Goal: Information Seeking & Learning: Learn about a topic

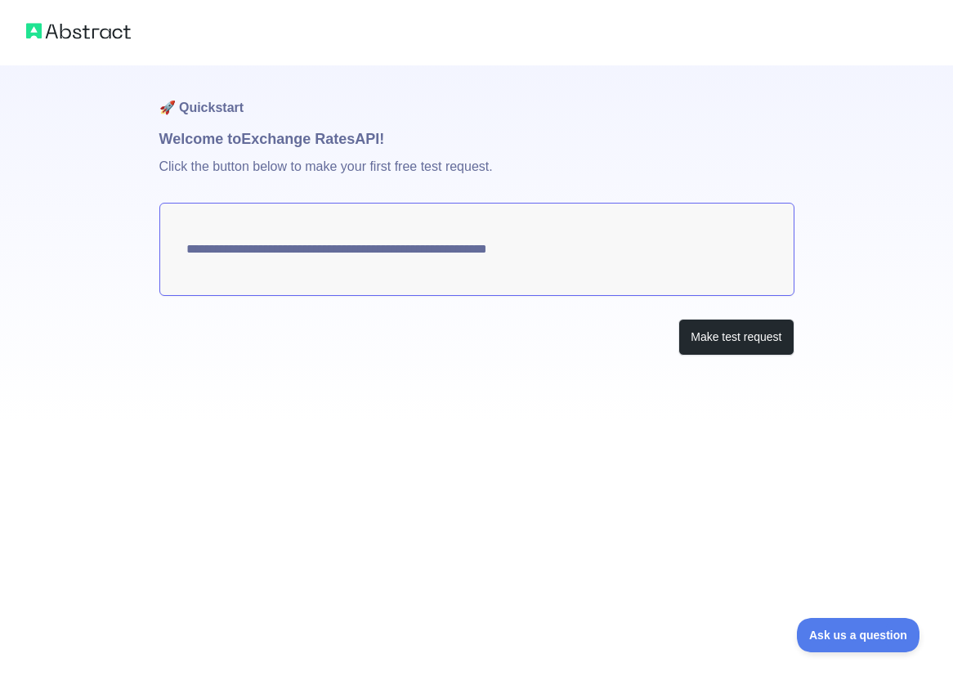
click at [572, 248] on textarea "**********" at bounding box center [476, 249] width 635 height 93
click at [771, 351] on button "Make test request" at bounding box center [735, 337] width 115 height 37
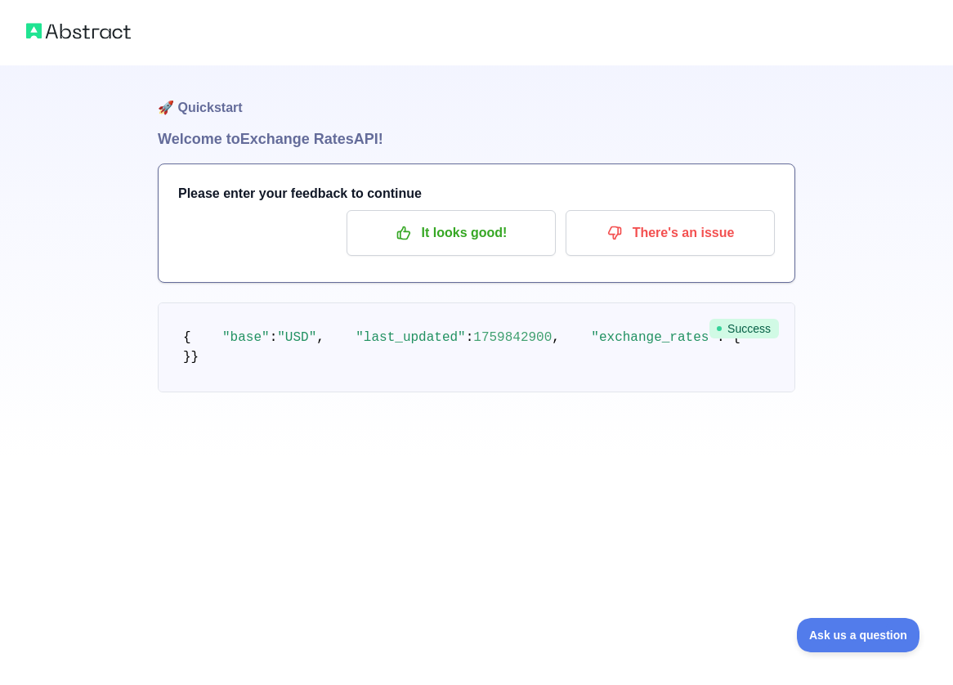
click at [72, 35] on img at bounding box center [78, 31] width 105 height 23
click at [865, 37] on div at bounding box center [476, 32] width 953 height 65
click at [900, 29] on div at bounding box center [476, 32] width 953 height 65
click at [722, 328] on icon at bounding box center [719, 328] width 7 height 7
click at [181, 125] on h1 "🚀 Quickstart" at bounding box center [476, 96] width 637 height 62
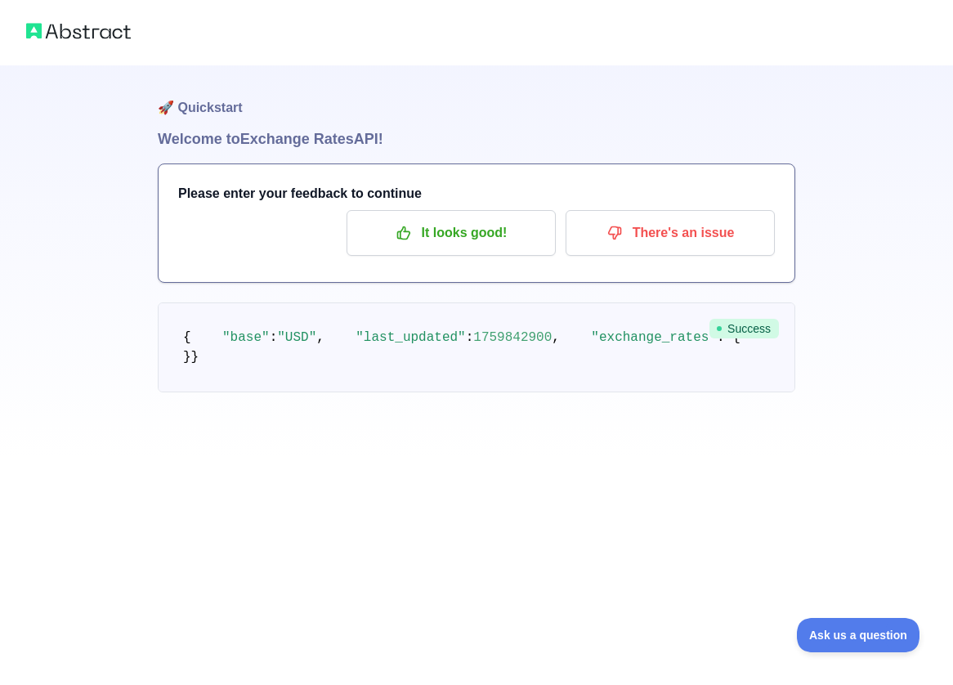
click at [623, 458] on div "🚀 Quickstart Welcome to Exchange Rates API! Please enter your feedback to conti…" at bounding box center [476, 261] width 637 height 392
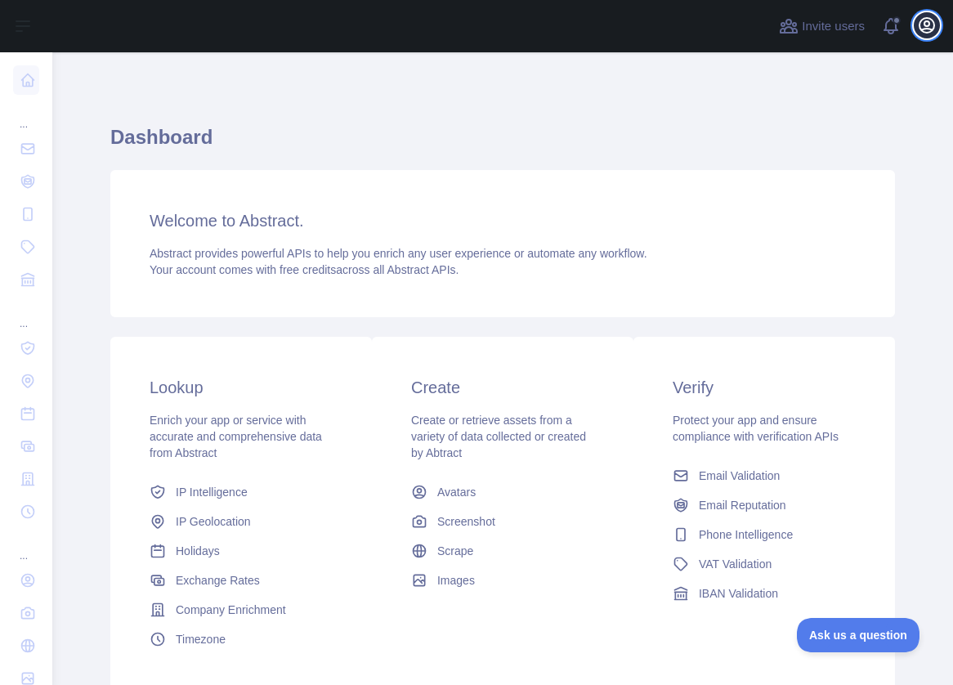
click at [924, 25] on icon "button" at bounding box center [926, 25] width 15 height 15
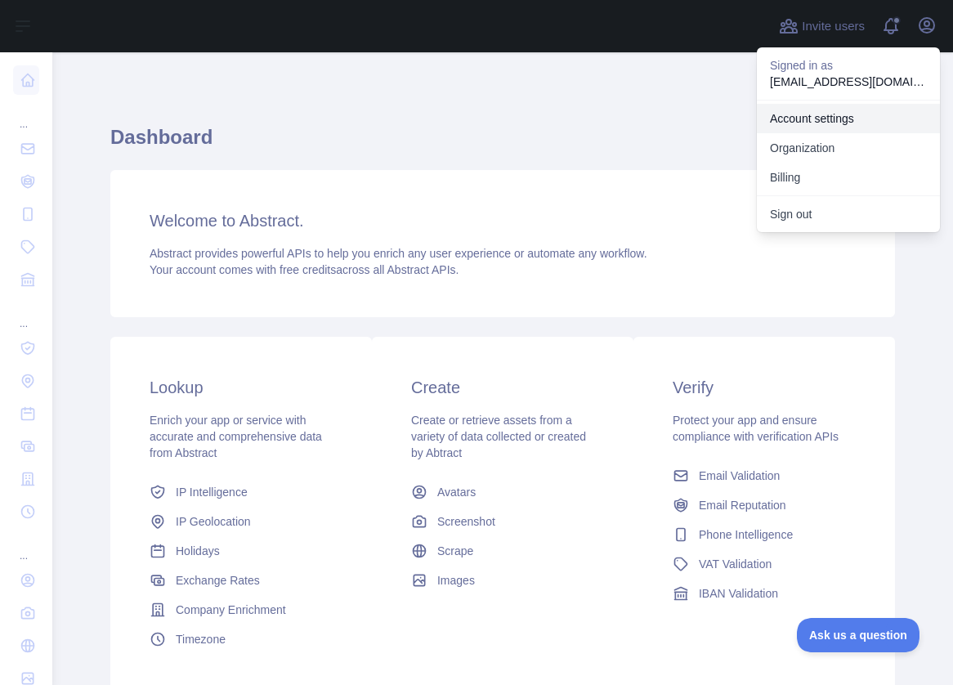
click at [811, 125] on link "Account settings" at bounding box center [848, 118] width 183 height 29
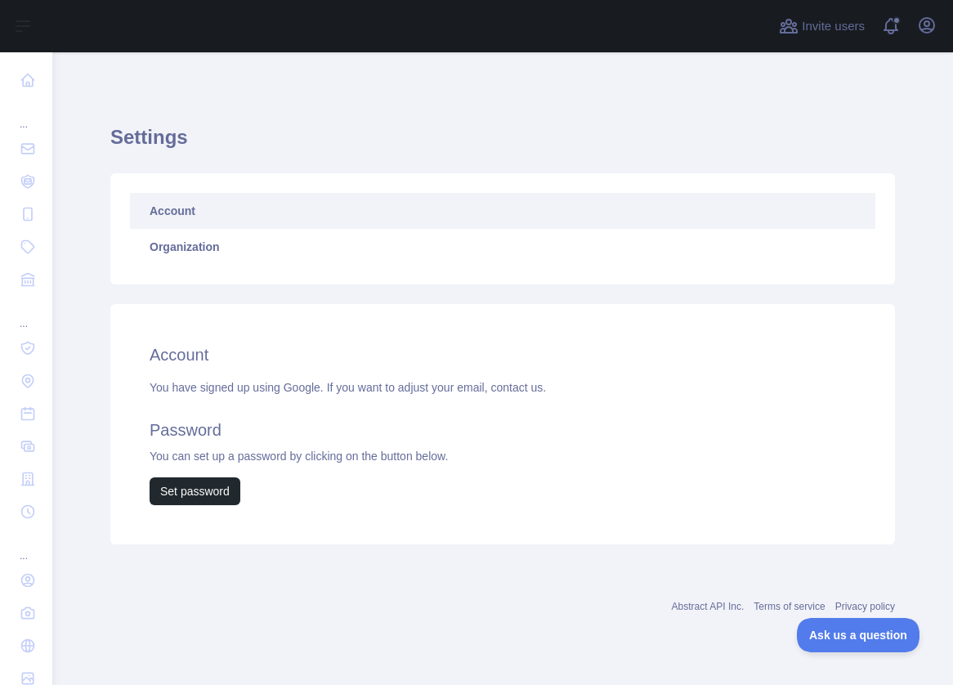
click at [250, 209] on link "Account" at bounding box center [502, 211] width 745 height 36
click at [912, 29] on span at bounding box center [897, 26] width 33 height 52
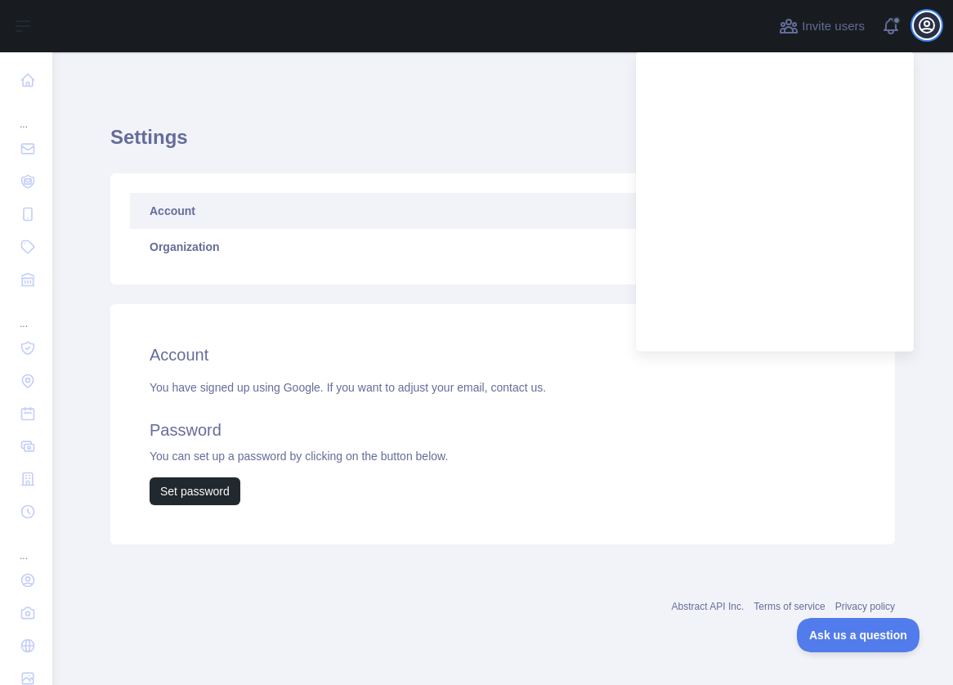
click at [917, 26] on icon "button" at bounding box center [927, 26] width 20 height 20
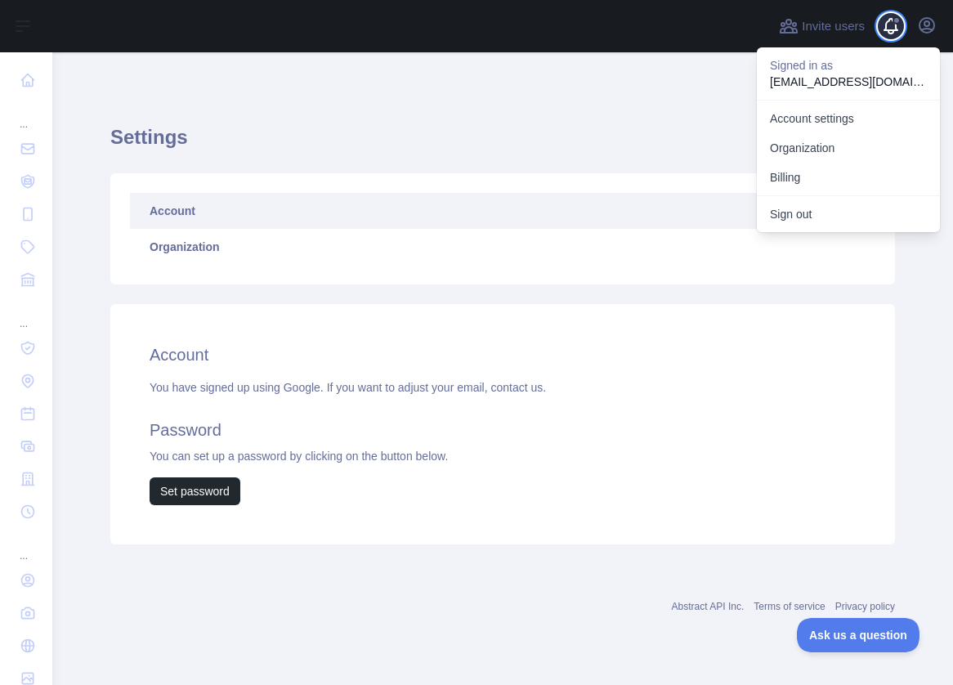
click at [900, 33] on span at bounding box center [897, 26] width 33 height 52
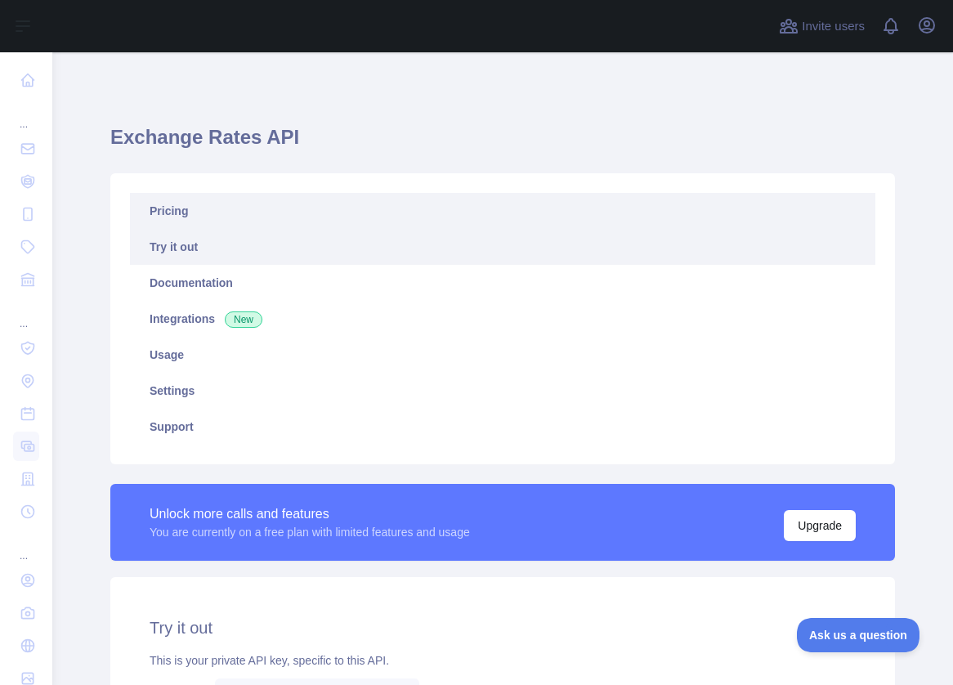
click at [260, 222] on link "Pricing" at bounding box center [502, 211] width 745 height 36
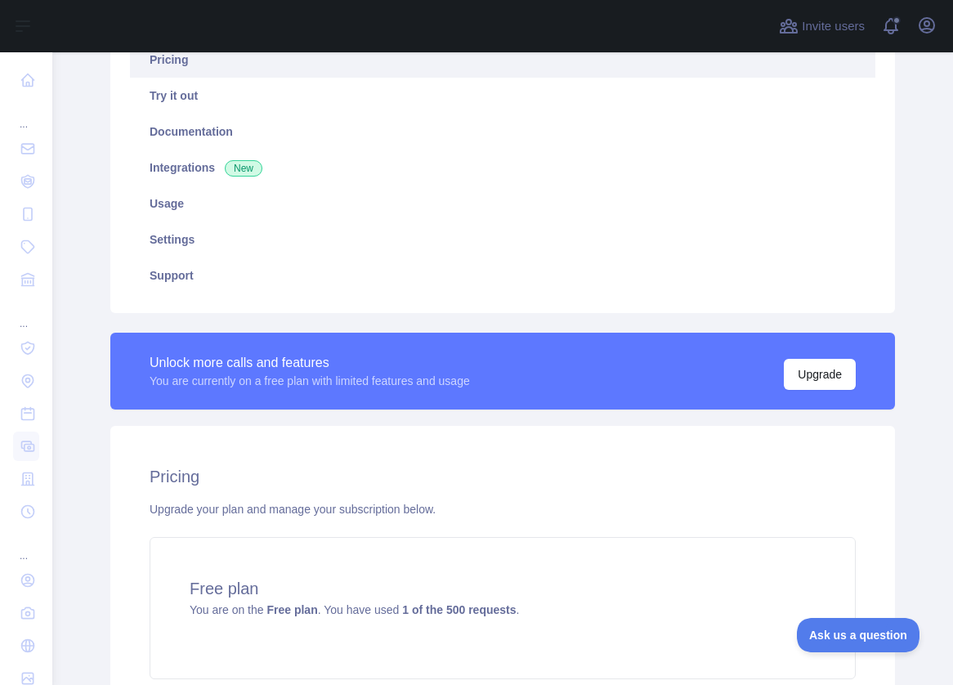
scroll to position [294, 0]
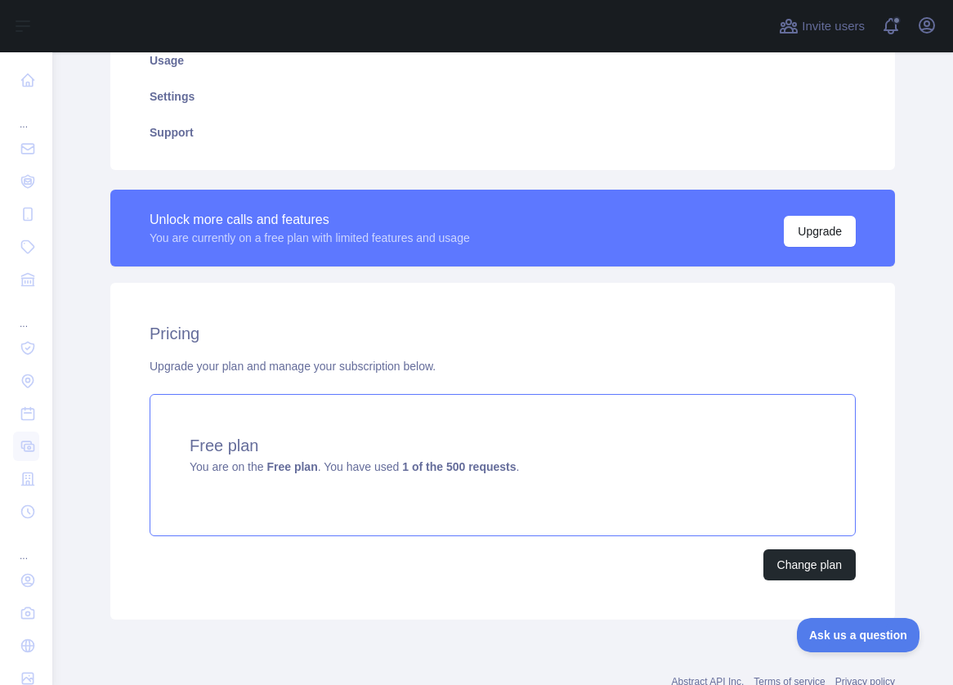
click at [347, 445] on h4 "Free plan" at bounding box center [503, 445] width 626 height 23
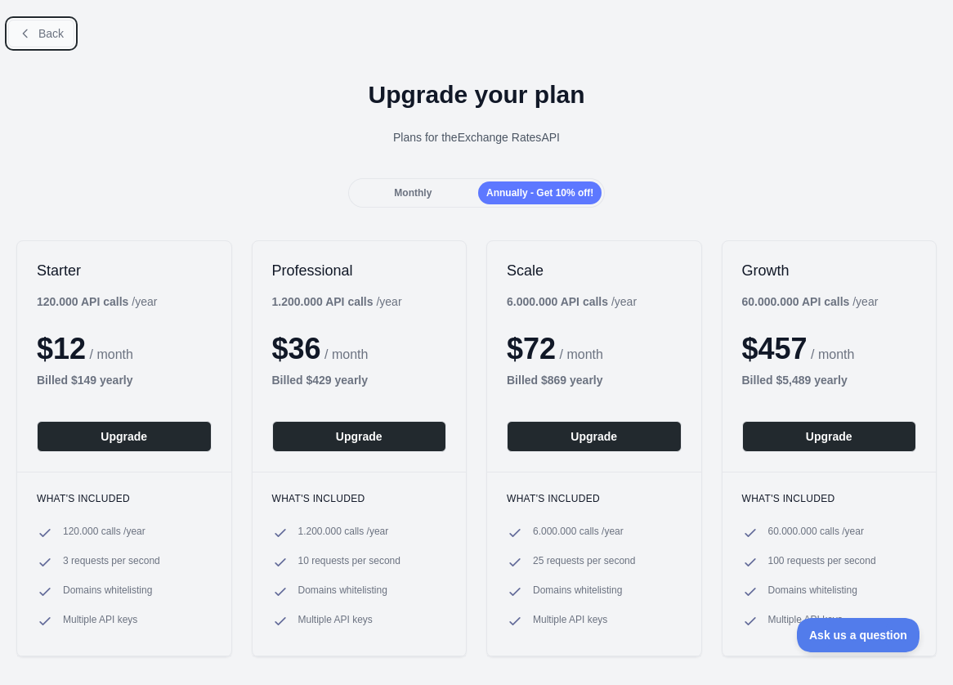
click at [62, 43] on button "Back" at bounding box center [41, 34] width 66 height 28
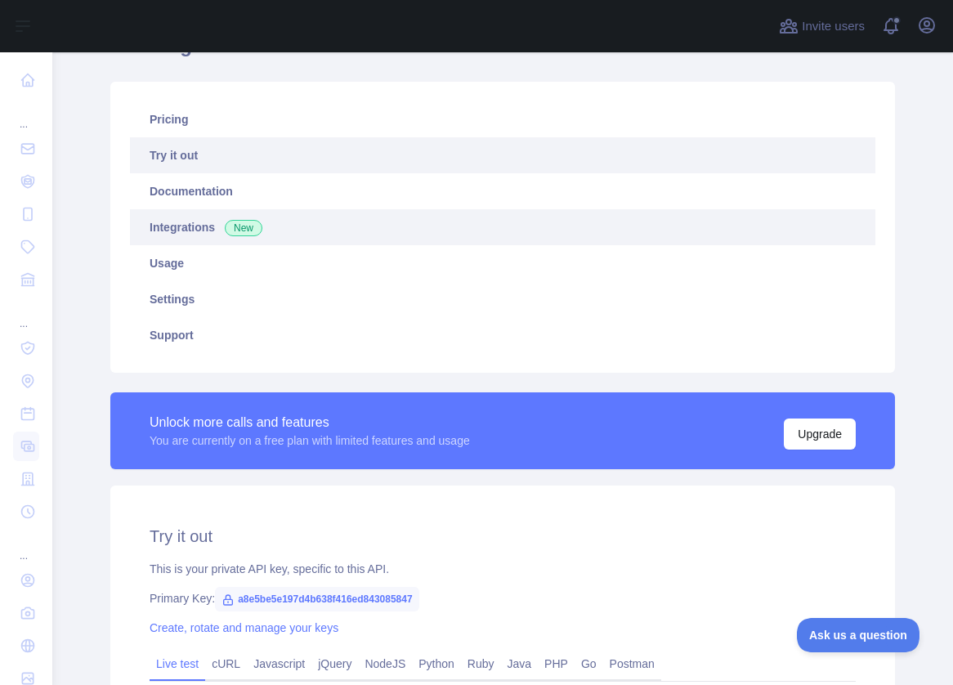
click at [172, 235] on link "Integrations New" at bounding box center [502, 227] width 745 height 36
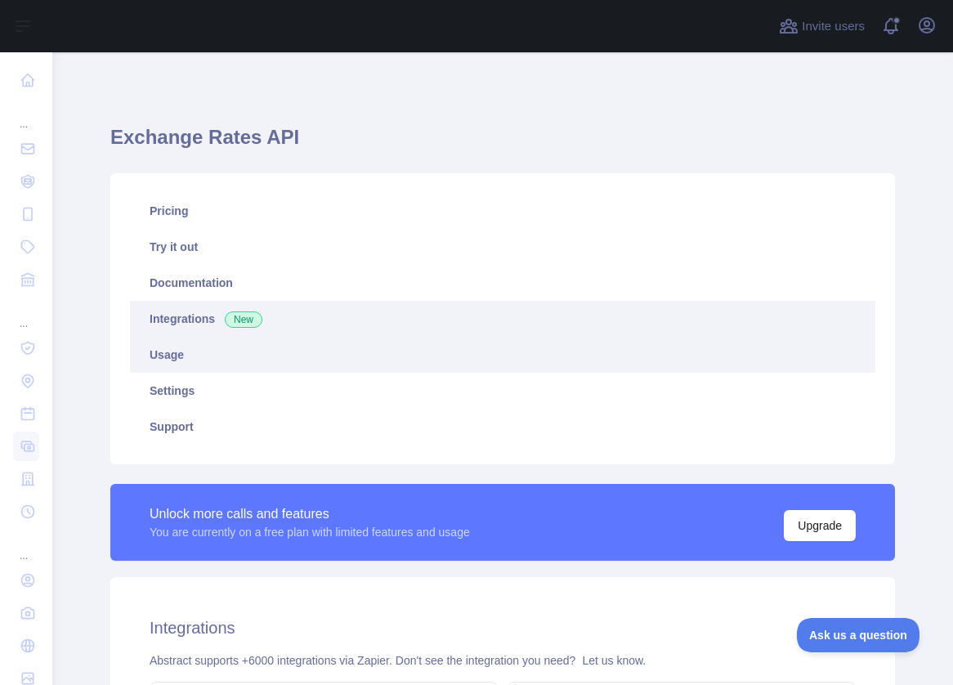
click at [158, 348] on link "Usage" at bounding box center [502, 355] width 745 height 36
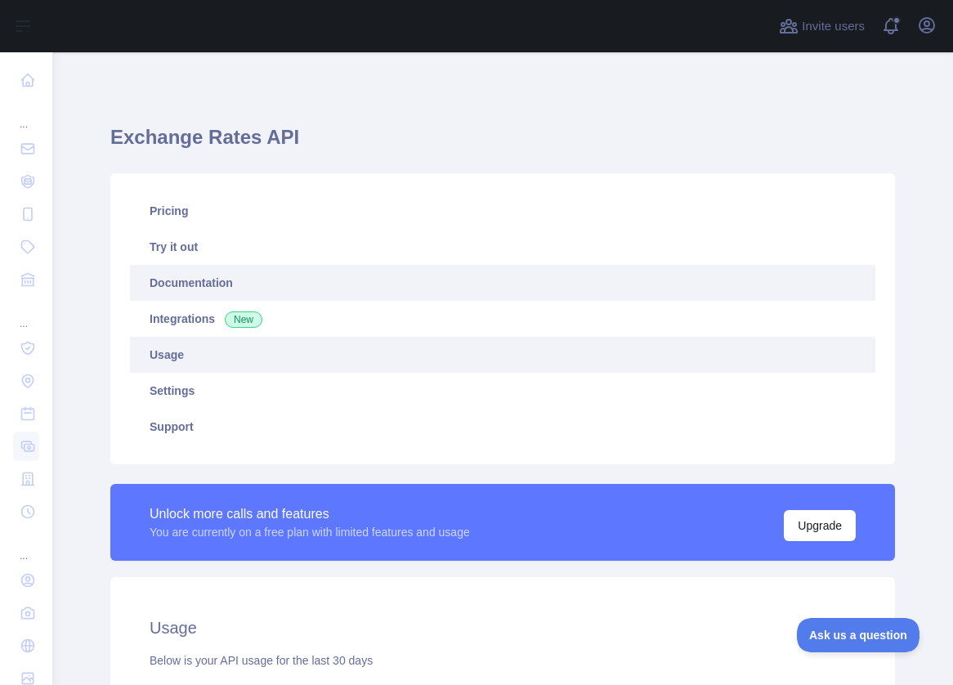
scroll to position [632, 888]
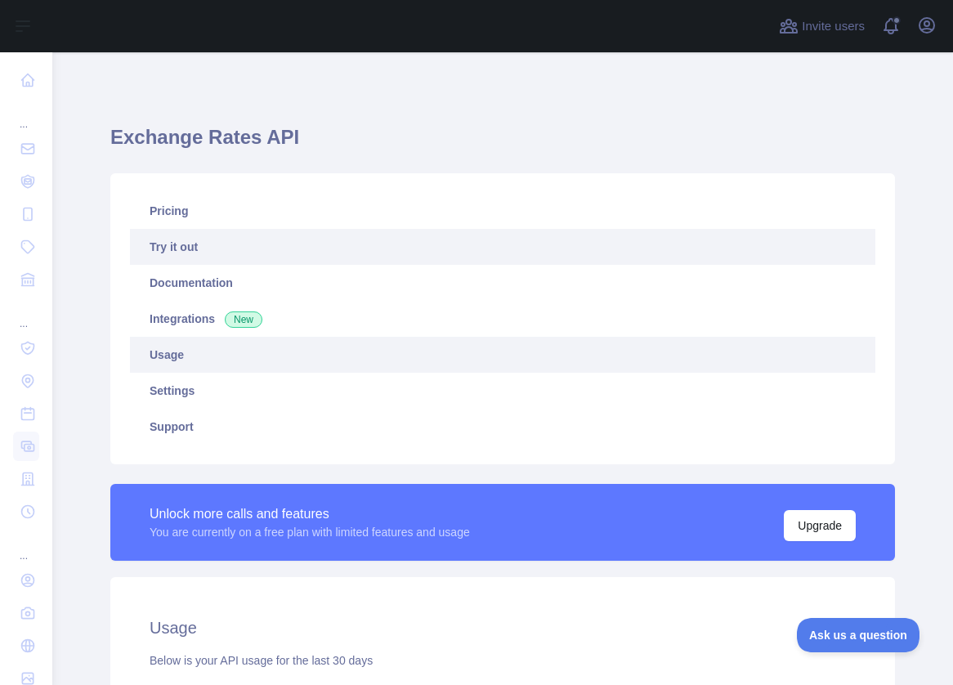
click at [160, 247] on link "Try it out" at bounding box center [502, 247] width 745 height 36
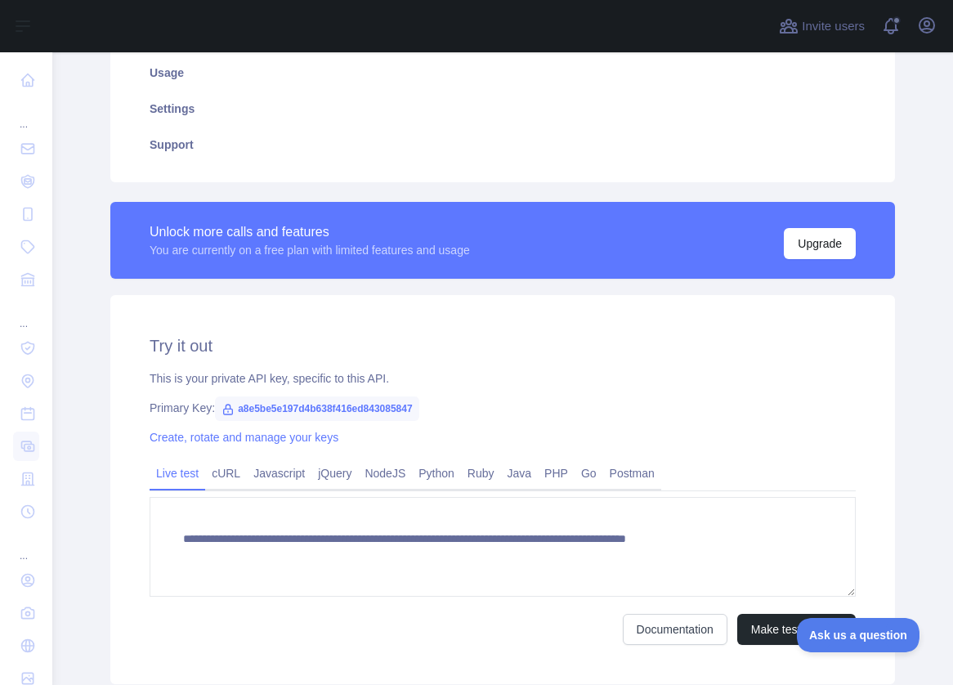
scroll to position [392, 0]
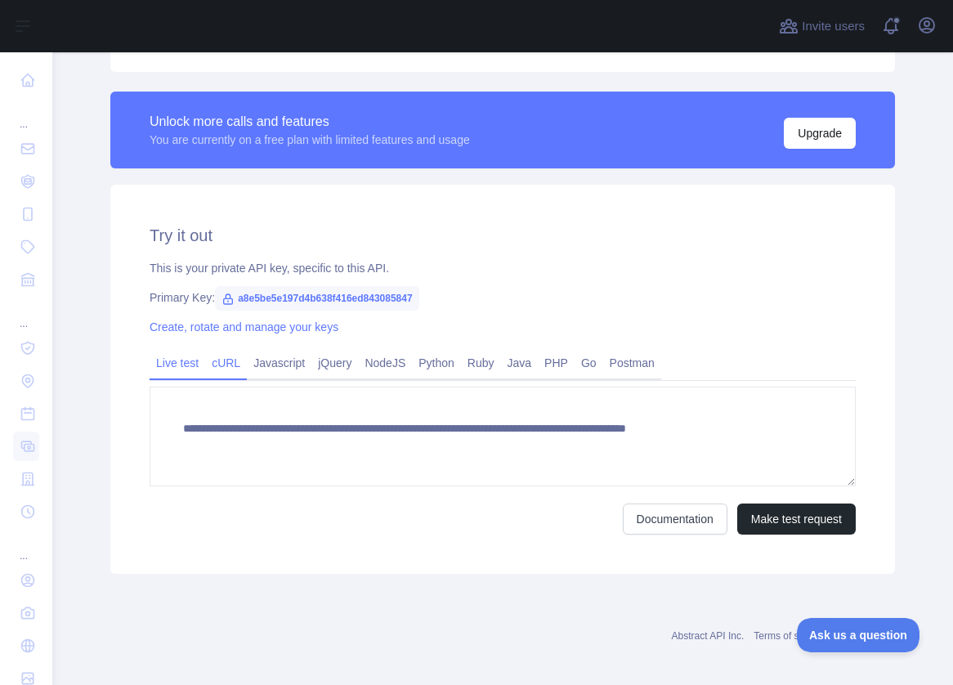
click at [224, 364] on link "cURL" at bounding box center [226, 363] width 42 height 26
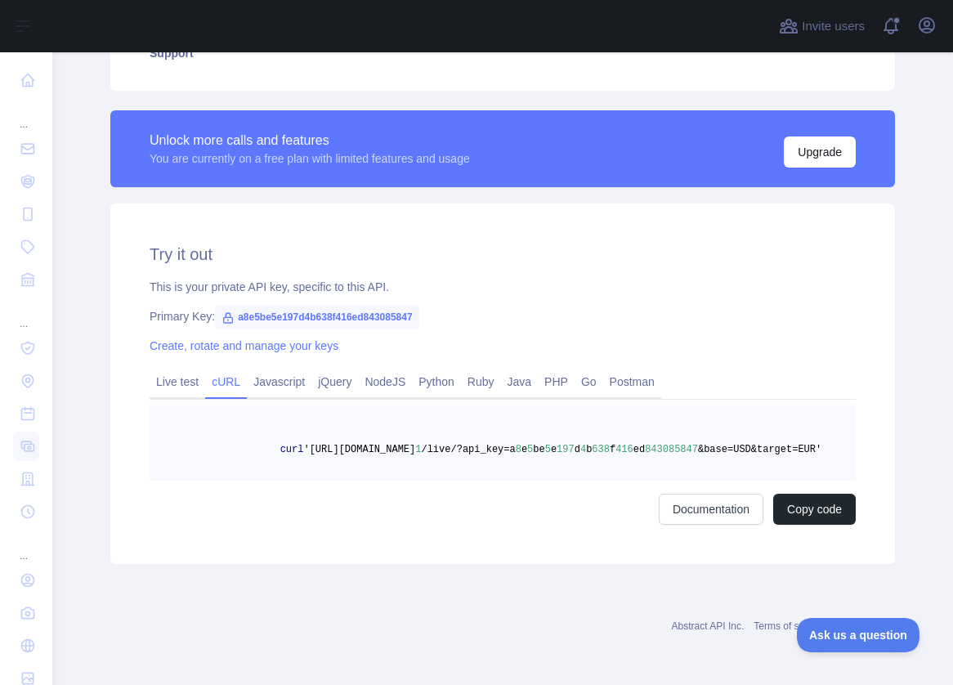
scroll to position [386, 0]
click at [828, 516] on button "Copy code" at bounding box center [814, 509] width 83 height 31
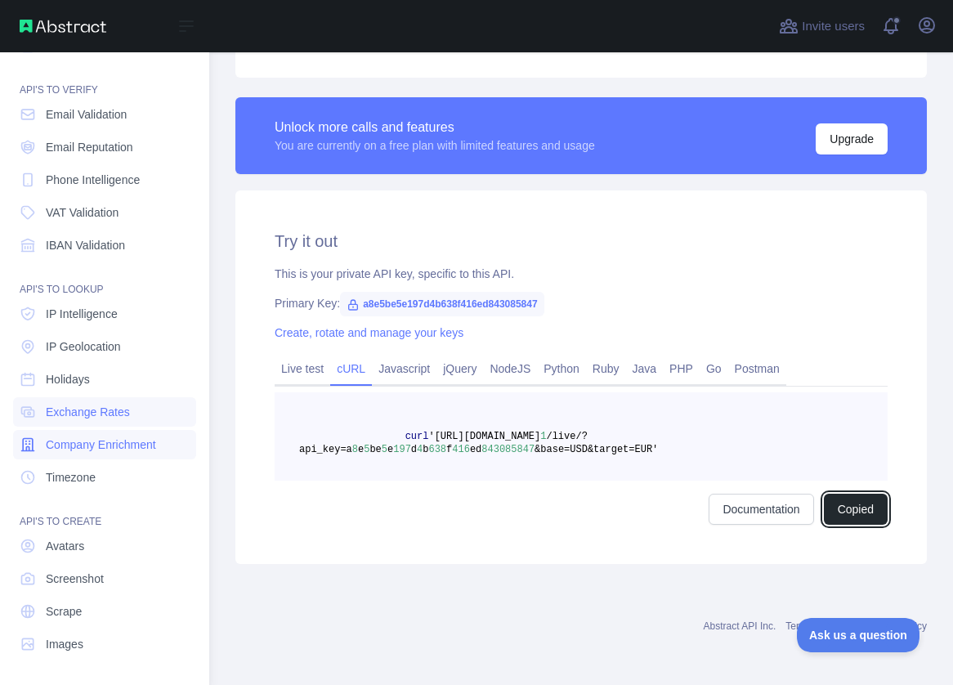
scroll to position [0, 0]
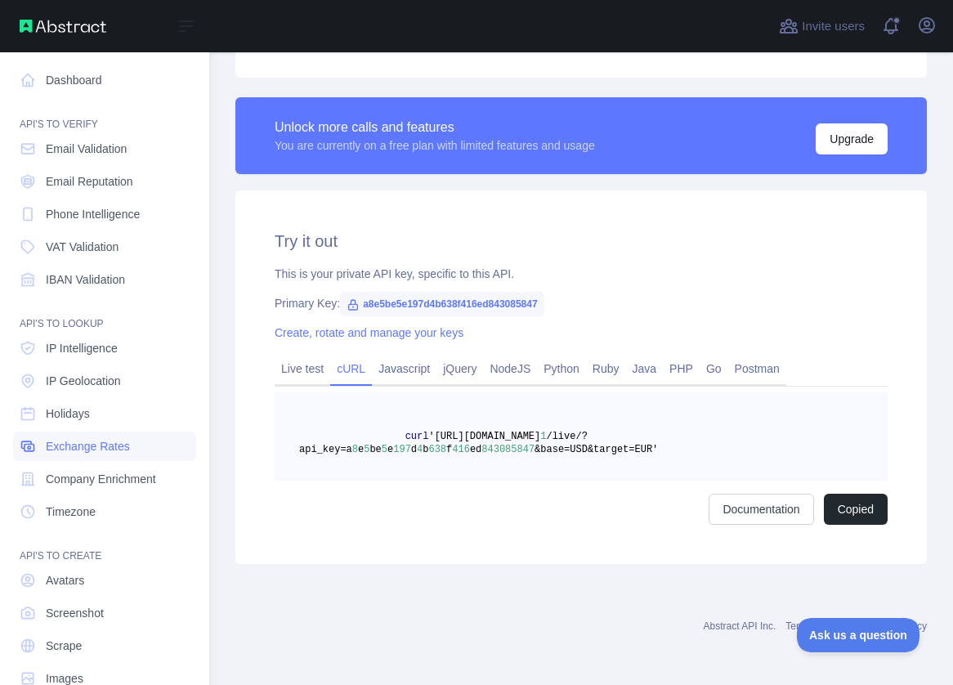
click at [47, 453] on span "Exchange Rates" at bounding box center [88, 446] width 84 height 16
